Goal: Find specific page/section: Find specific page/section

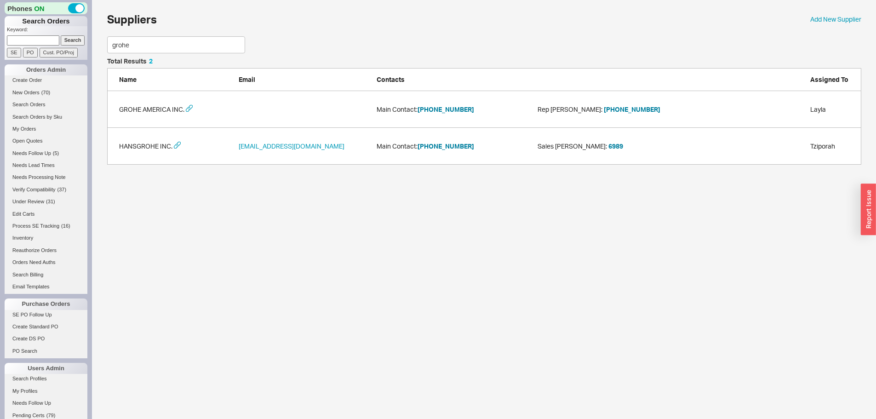
click at [76, 46] on div "Phones ON Search Orders Keyword: Search SE PO Cust. PO/Proj Orders Admin Create…" at bounding box center [438, 87] width 876 height 174
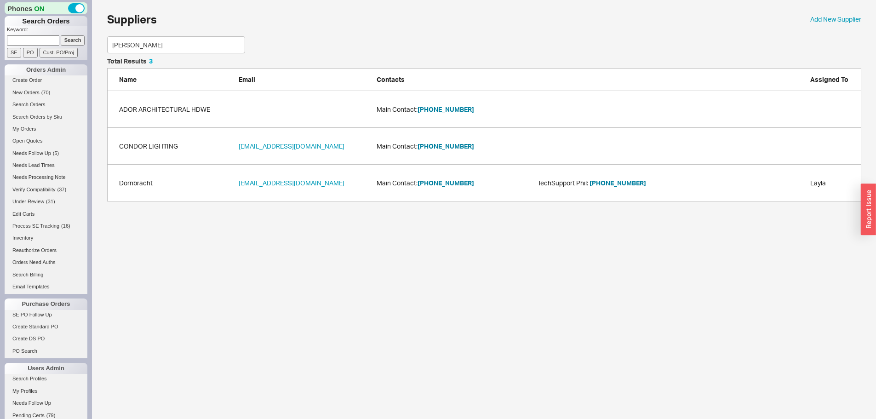
scroll to position [63, 747]
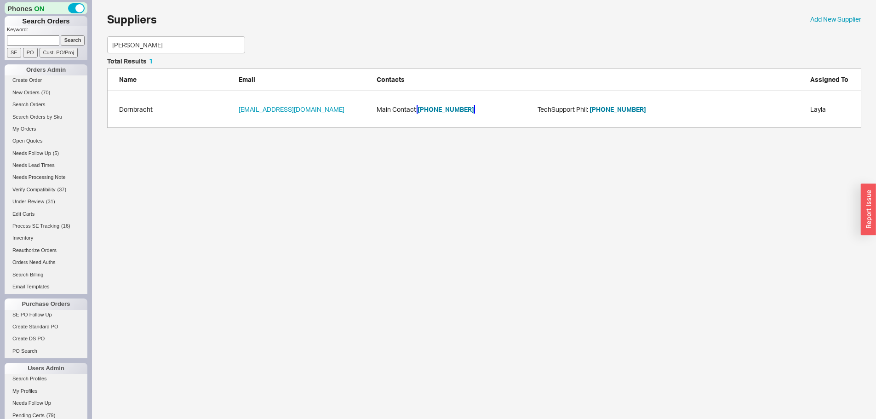
click at [452, 108] on button "[PHONE_NUMBER]" at bounding box center [445, 109] width 57 height 9
drag, startPoint x: 148, startPoint y: 47, endPoint x: 1, endPoint y: 44, distance: 146.2
click at [17, 44] on div "Phones ON Search Orders Keyword: Search SE PO Cust. PO/Proj Orders Admin Create…" at bounding box center [438, 68] width 876 height 137
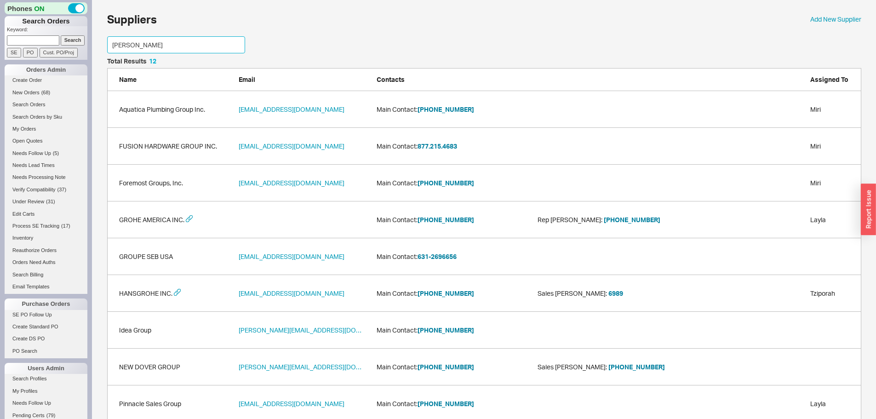
scroll to position [100, 747]
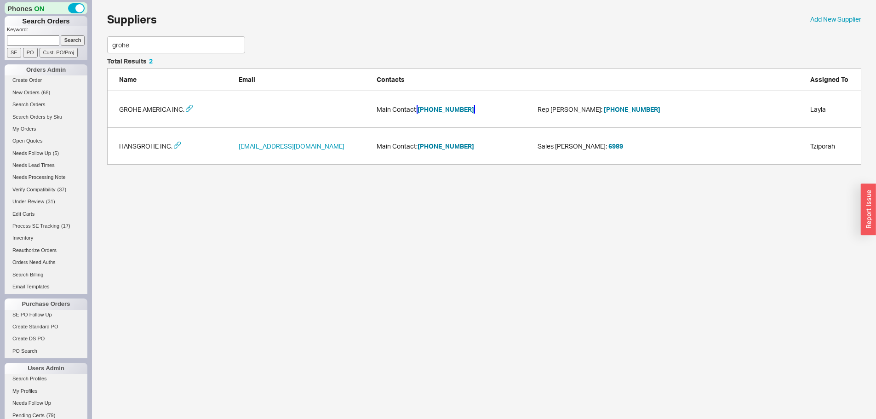
click at [447, 108] on button "[PHONE_NUMBER]" at bounding box center [445, 109] width 57 height 9
click at [138, 55] on div "Suppliers Add New Supplier grohe Total Results 2 Name Email Contacts Assigned T…" at bounding box center [484, 86] width 754 height 155
click at [132, 48] on input "grohe" at bounding box center [176, 44] width 138 height 17
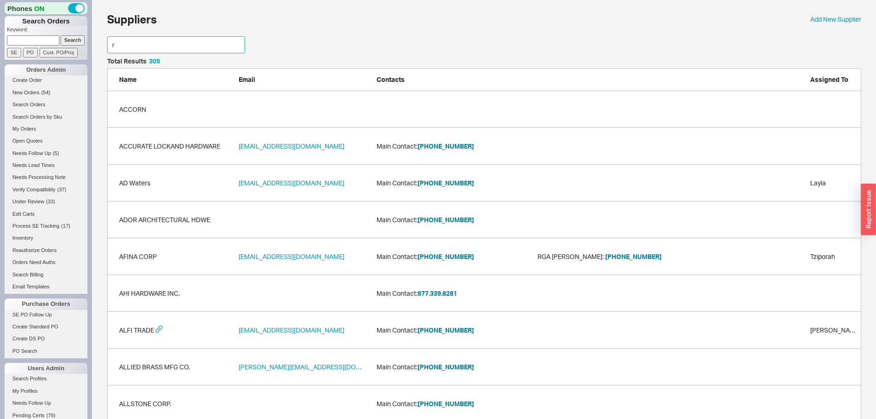
scroll to position [2086, 747]
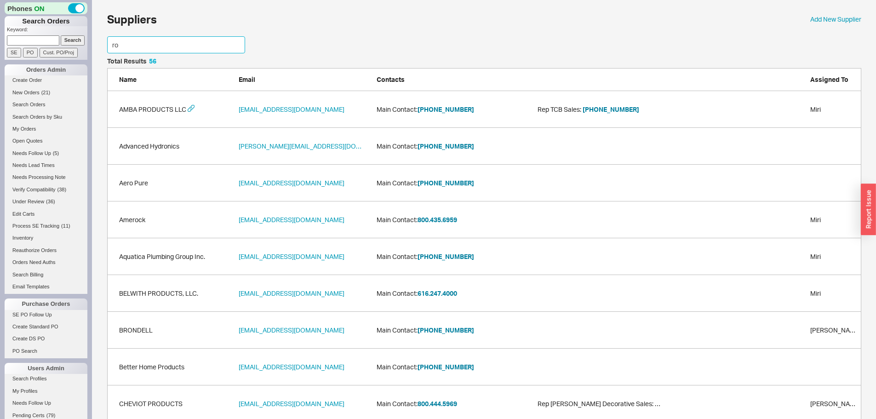
drag, startPoint x: 141, startPoint y: 42, endPoint x: 54, endPoint y: 57, distance: 87.6
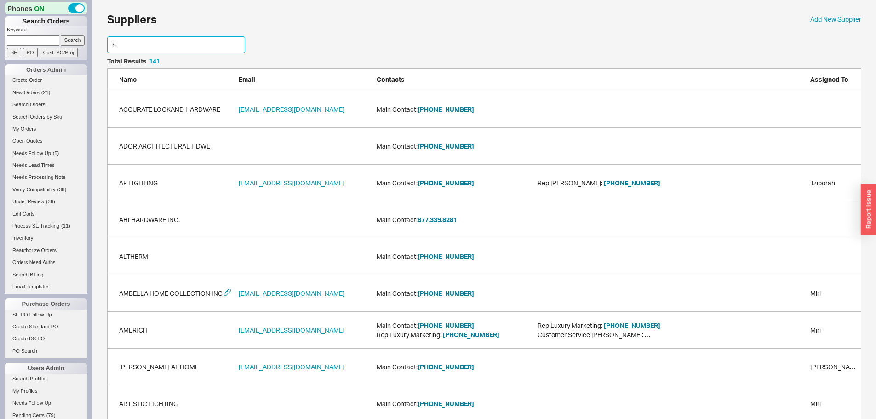
scroll to position [100, 747]
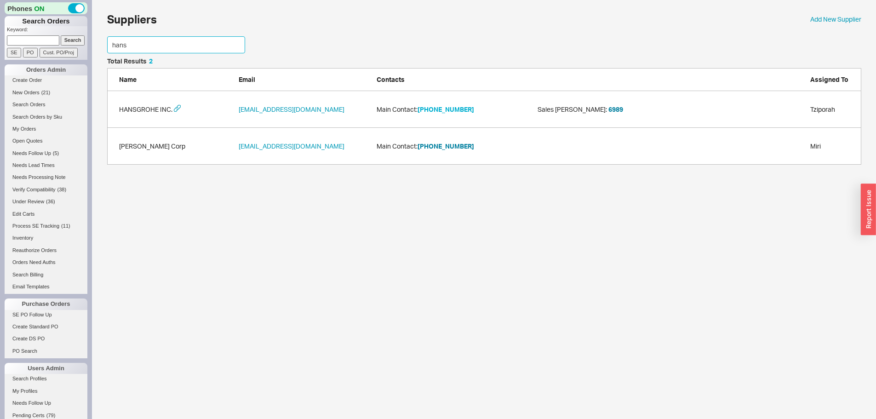
type input "hans"
click at [445, 109] on button "[PHONE_NUMBER]" at bounding box center [445, 109] width 57 height 9
click at [431, 111] on button "[PHONE_NUMBER]" at bounding box center [445, 109] width 57 height 9
click at [485, 174] on html "Phones ON Search Orders Keyword: Search SE PO Cust. PO/Proj Orders Admin Create…" at bounding box center [438, 87] width 876 height 174
click at [446, 108] on button "[PHONE_NUMBER]" at bounding box center [445, 109] width 57 height 9
